Goal: Task Accomplishment & Management: Manage account settings

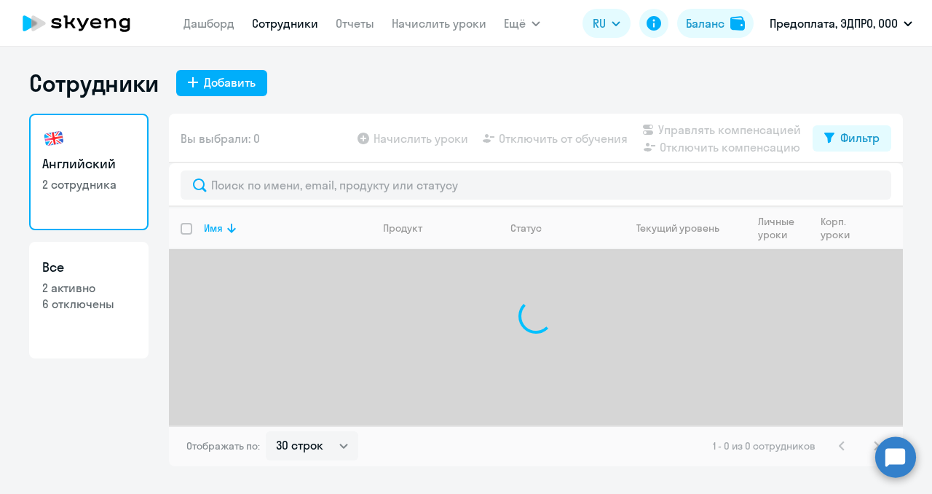
select select "30"
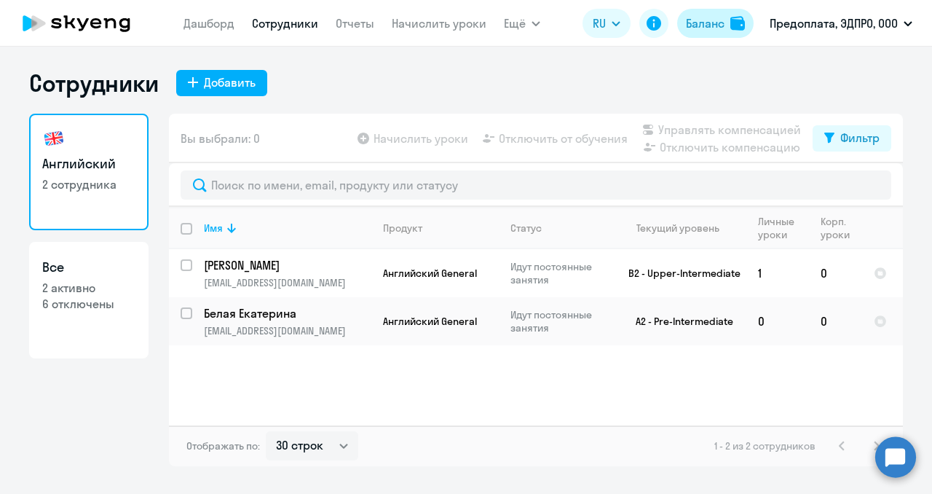
click at [709, 23] on div "Баланс" at bounding box center [705, 23] width 39 height 17
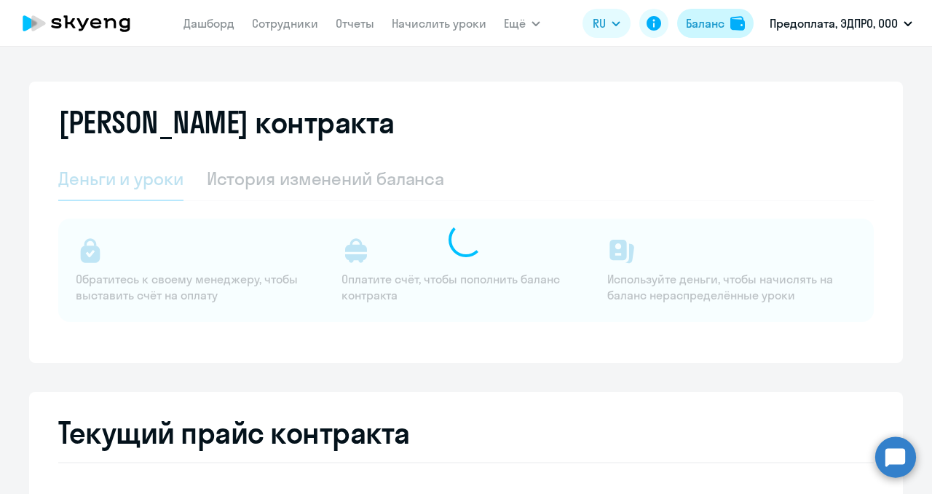
select select "english_adult_not_native_speaker"
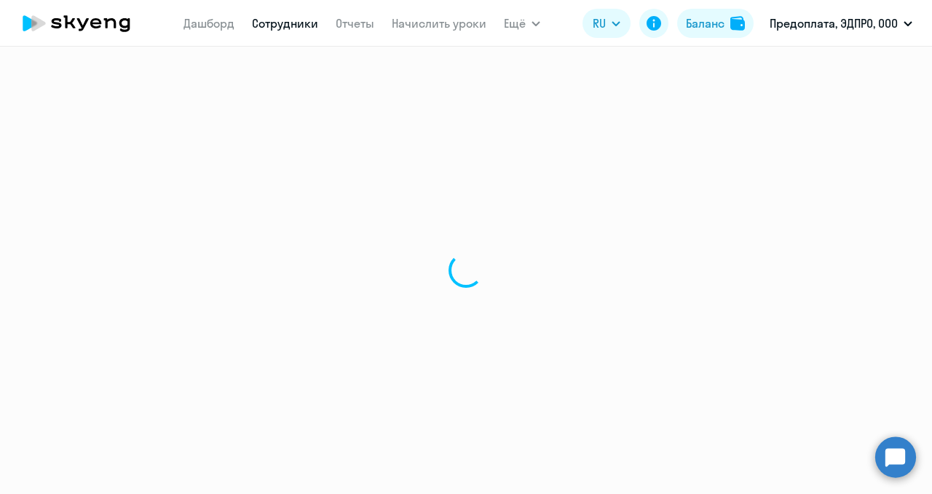
select select "30"
